Goal: Information Seeking & Learning: Learn about a topic

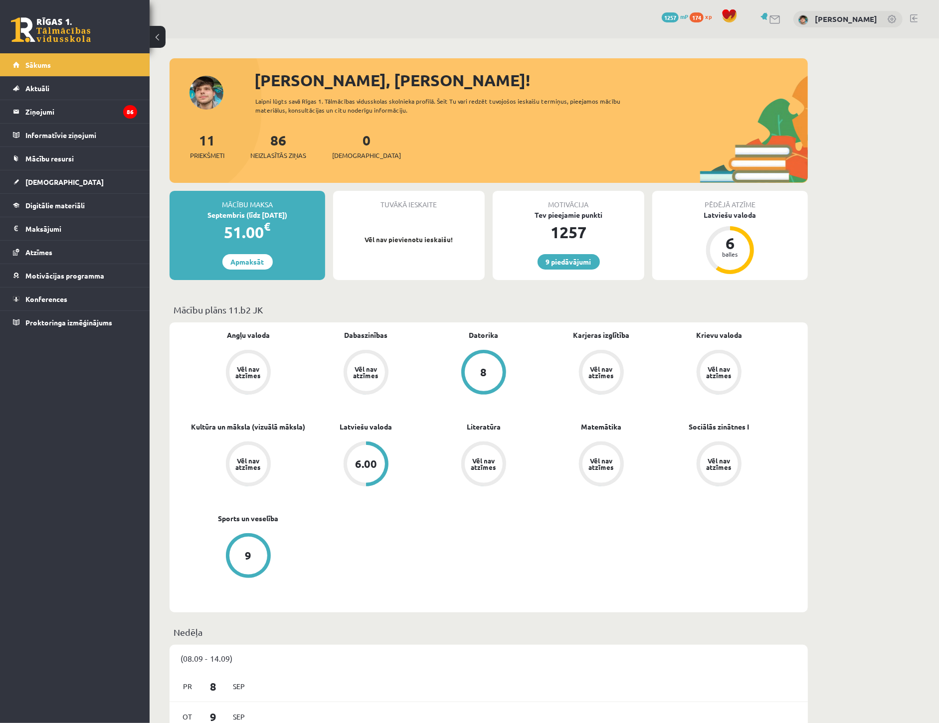
click at [444, 236] on p "Vēl nav pievienotu ieskaišu!" at bounding box center [409, 240] width 142 height 10
click at [53, 176] on link "[DEMOGRAPHIC_DATA]" at bounding box center [75, 182] width 124 height 23
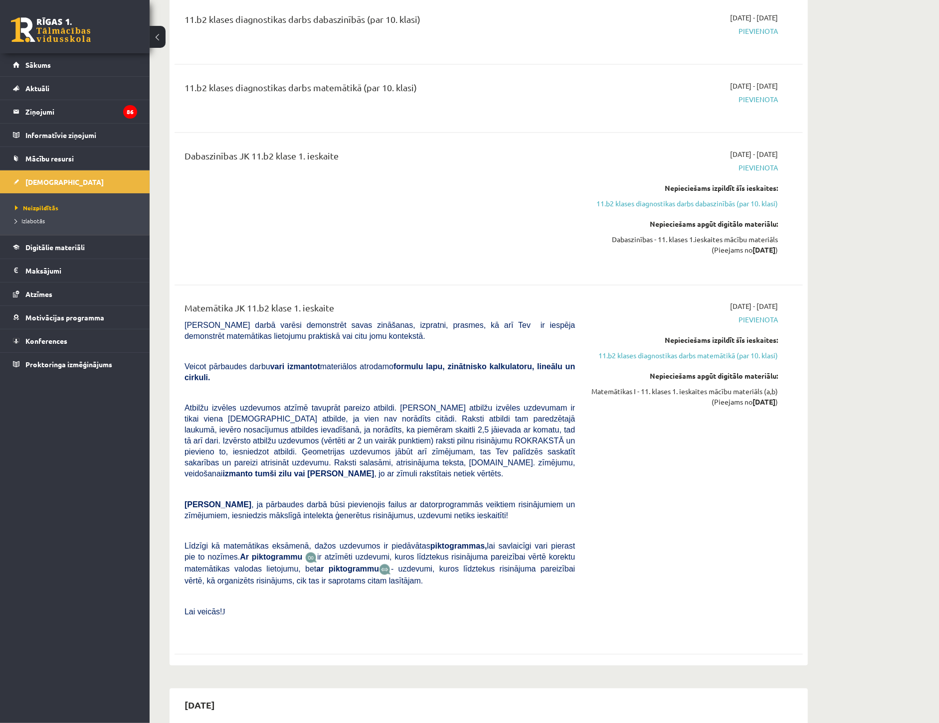
scroll to position [1163, 0]
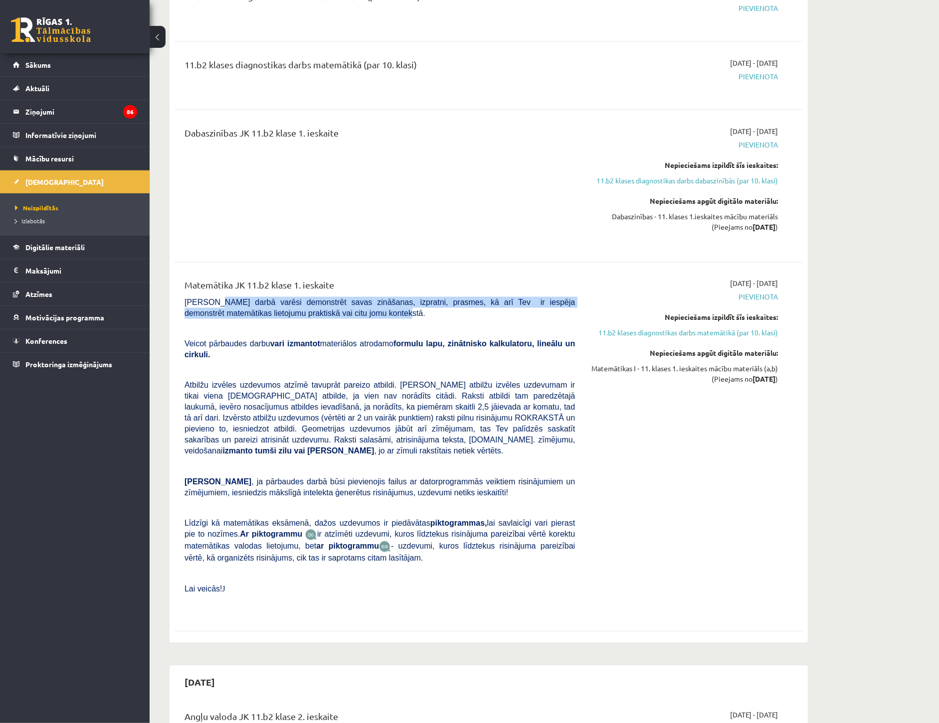
drag, startPoint x: 230, startPoint y: 297, endPoint x: 331, endPoint y: 314, distance: 102.1
click at [331, 314] on p "[PERSON_NAME] darbā varēsi demonstrēt savas zināšanas, izpratni, prasmes, kā ar…" at bounding box center [379, 308] width 390 height 22
drag, startPoint x: 331, startPoint y: 314, endPoint x: 341, endPoint y: 337, distance: 24.6
click at [357, 324] on div "Matemātika JK 11.b2 klase 1. ieskaite [PERSON_NAME] darbā varēsi demonstrēt sav…" at bounding box center [379, 447] width 405 height 337
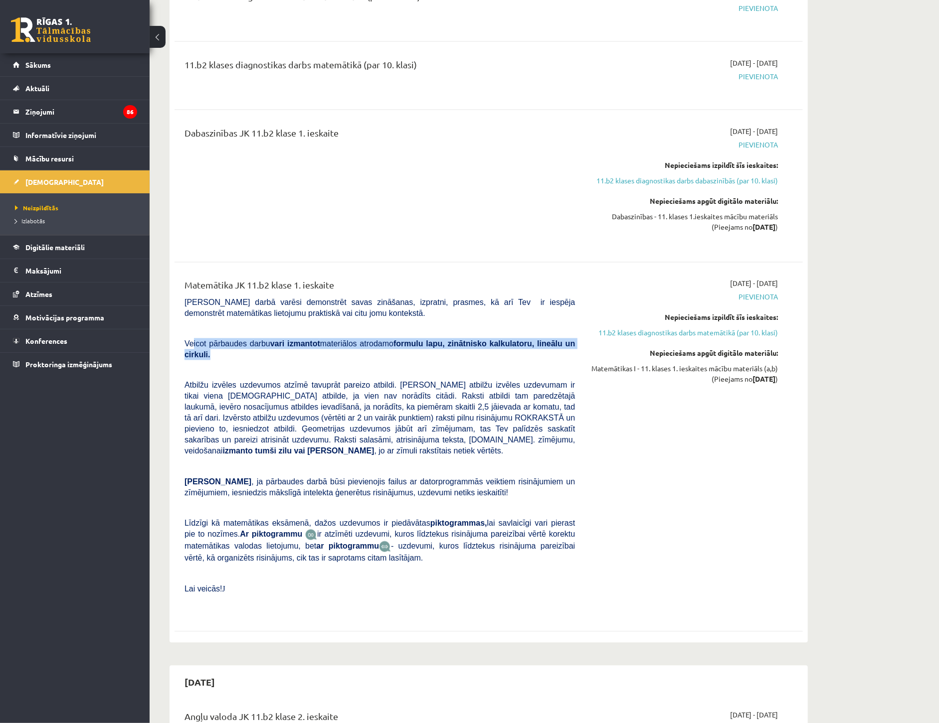
drag, startPoint x: 192, startPoint y: 343, endPoint x: 564, endPoint y: 347, distance: 371.5
click at [564, 347] on p "Veicot pārbaudes darbu vari izmantot materiālos atrodamo formulu lapu, zinātnis…" at bounding box center [379, 350] width 390 height 22
drag, startPoint x: 564, startPoint y: 347, endPoint x: 660, endPoint y: 421, distance: 121.2
click at [660, 421] on div "[DATE] - [DATE] [GEOGRAPHIC_DATA] Nepieciešams izpildīt šīs ieskaites: 11.b2 kl…" at bounding box center [683, 447] width 203 height 337
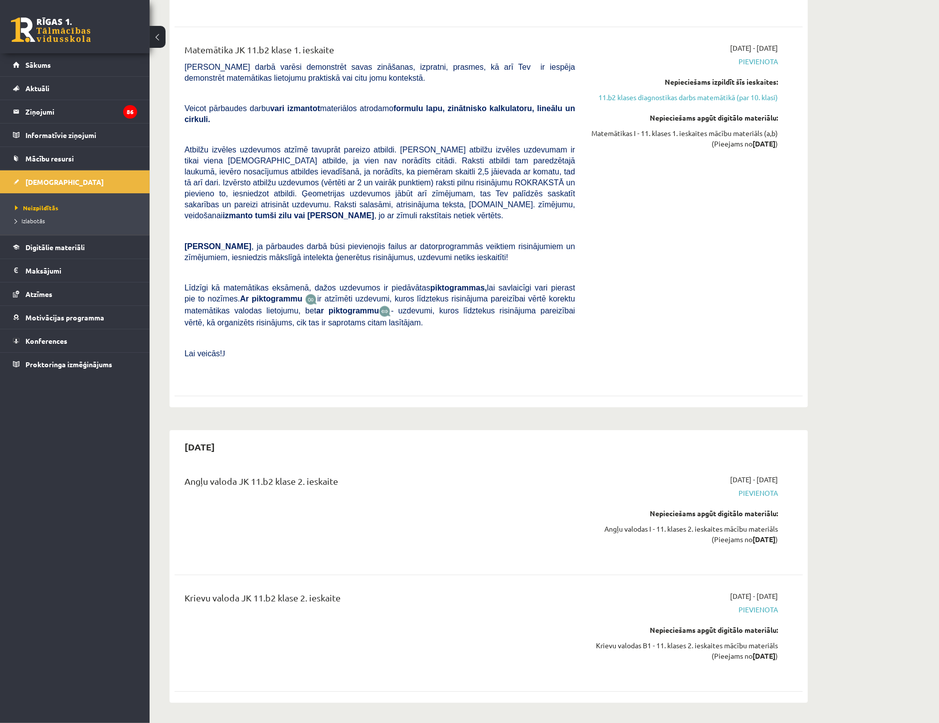
scroll to position [1274, 0]
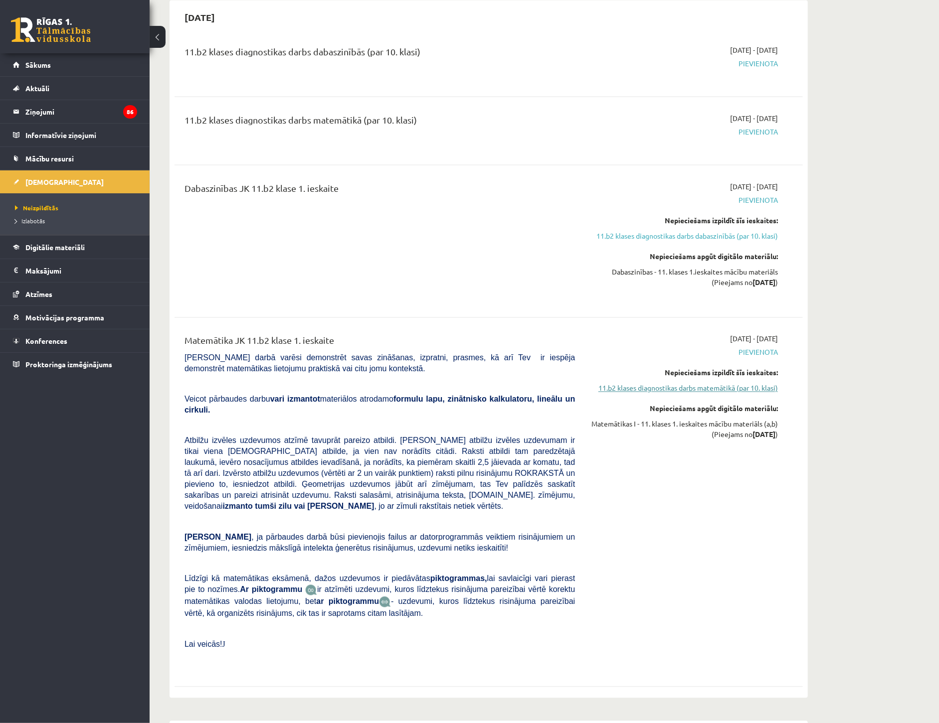
click at [703, 390] on link "11.b2 klases diagnostikas darbs matemātikā (par 10. klasi)" at bounding box center [684, 388] width 188 height 10
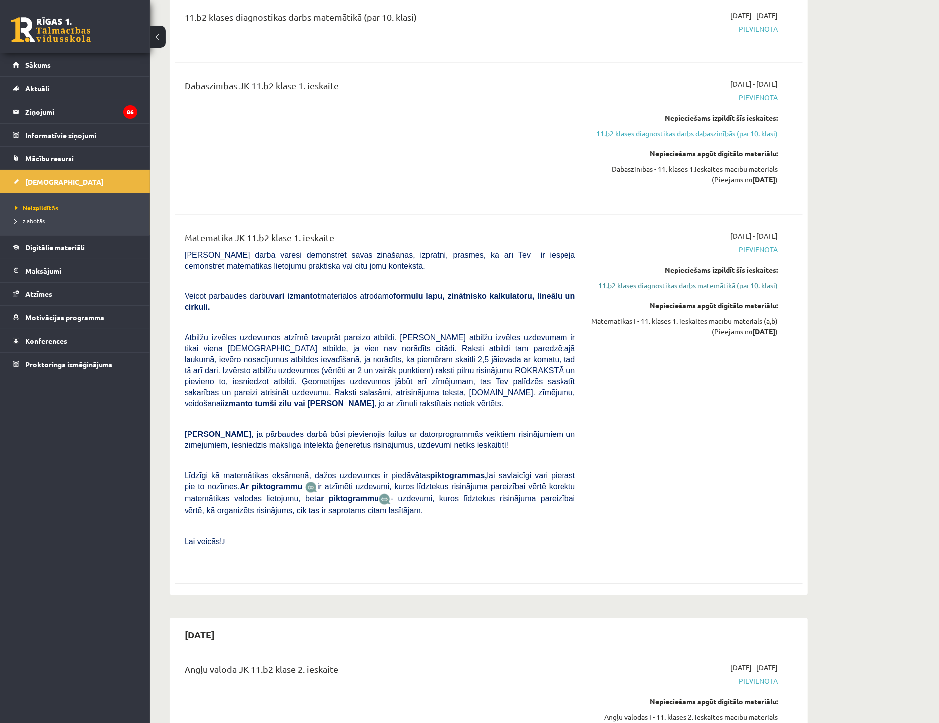
click at [702, 287] on link "11.b2 klases diagnostikas darbs matemātikā (par 10. klasi)" at bounding box center [684, 286] width 188 height 10
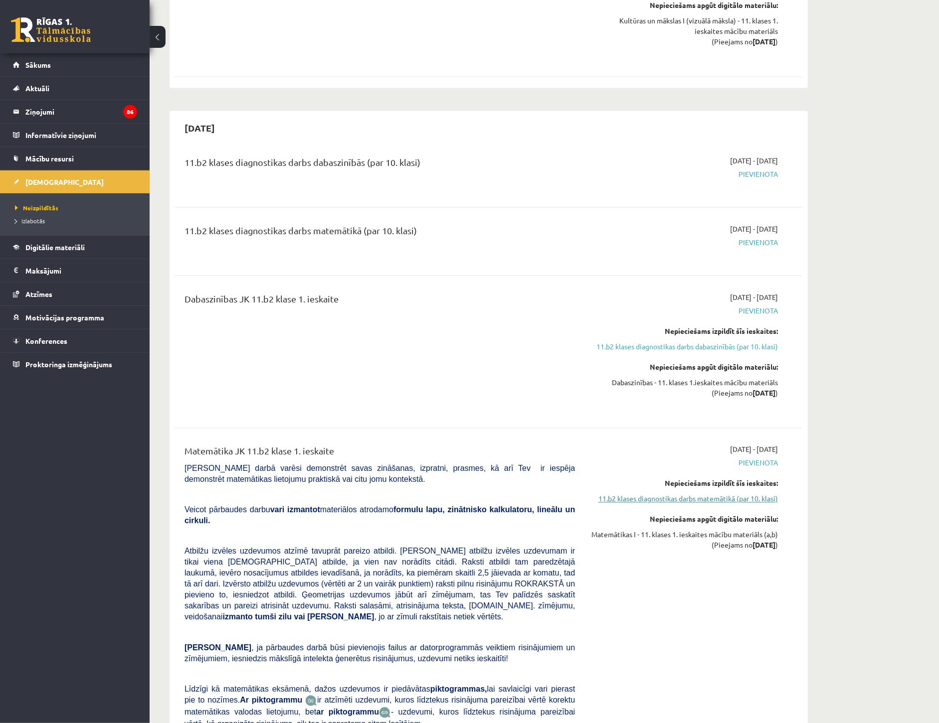
scroll to position [934, 0]
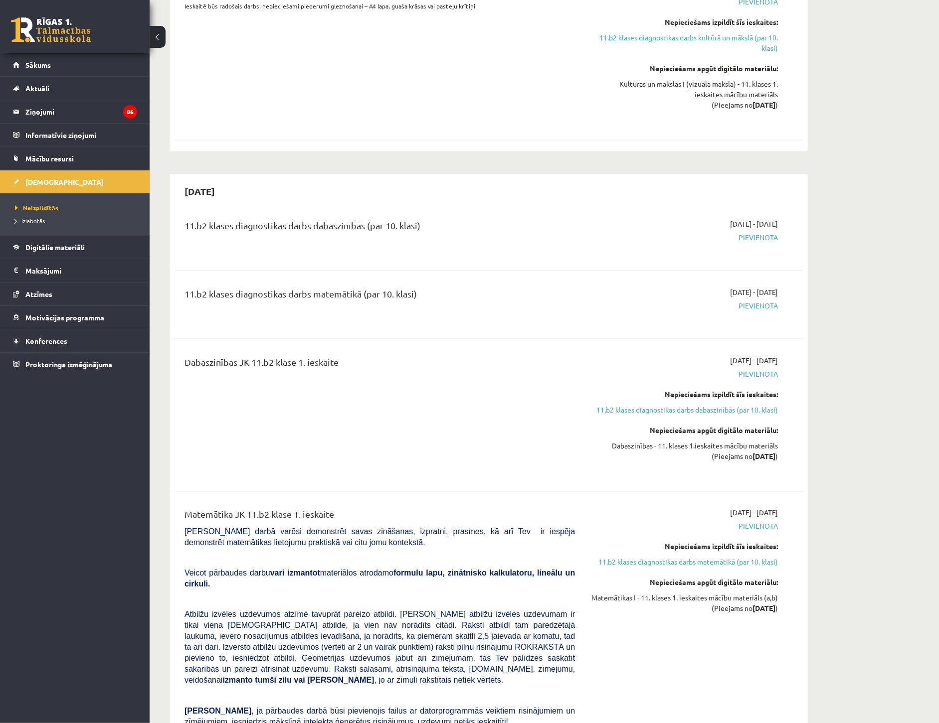
click at [661, 449] on div "Dabaszinības - 11. klases 1.ieskaites mācību materiāls (Pieejams no [DATE] )" at bounding box center [684, 451] width 188 height 21
drag, startPoint x: 692, startPoint y: 447, endPoint x: 733, endPoint y: 446, distance: 40.9
click at [733, 446] on div "Dabaszinības - 11. klases 1.ieskaites mācību materiāls (Pieejams no [DATE] )" at bounding box center [684, 451] width 188 height 21
drag, startPoint x: 733, startPoint y: 446, endPoint x: 714, endPoint y: 499, distance: 55.7
click at [714, 499] on div "Matemātika JK 11.b2 klase 1. ieskaite [PERSON_NAME] darbā varēsi demonstrēt sav…" at bounding box center [489, 676] width 628 height 357
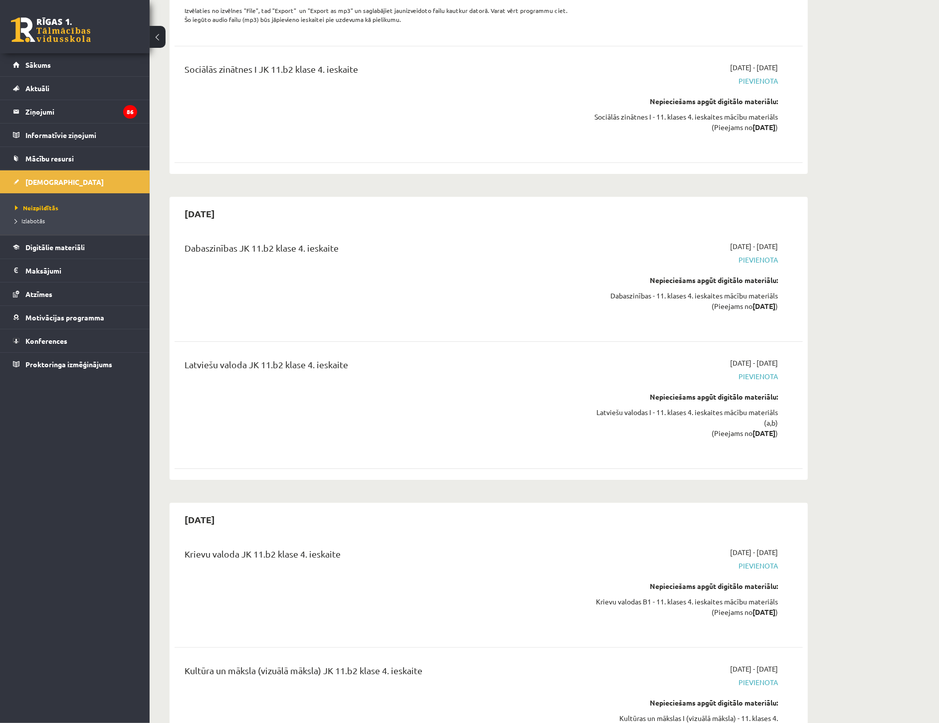
scroll to position [5391, 0]
